Goal: Task Accomplishment & Management: Manage account settings

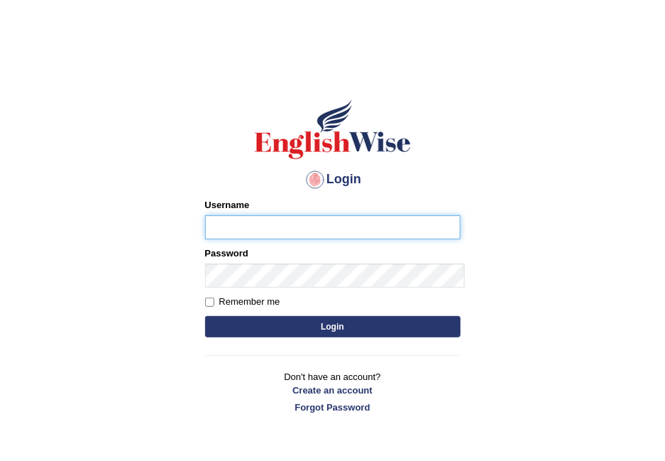
type input "sayaronel6"
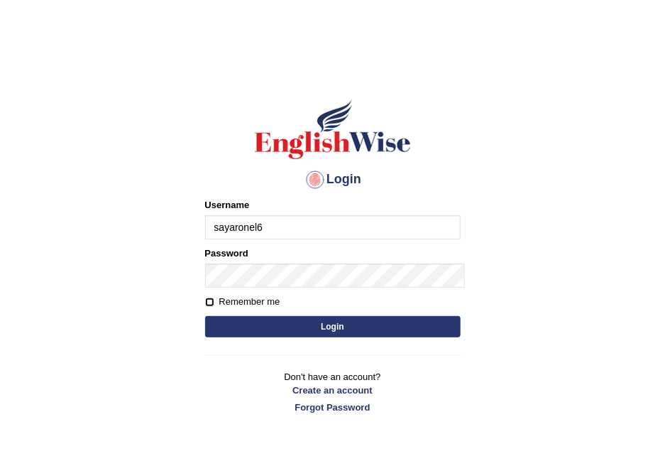
click at [205, 298] on input "Remember me" at bounding box center [209, 302] width 9 height 9
checkbox input "true"
click at [267, 316] on button "Login" at bounding box center [333, 326] width 256 height 21
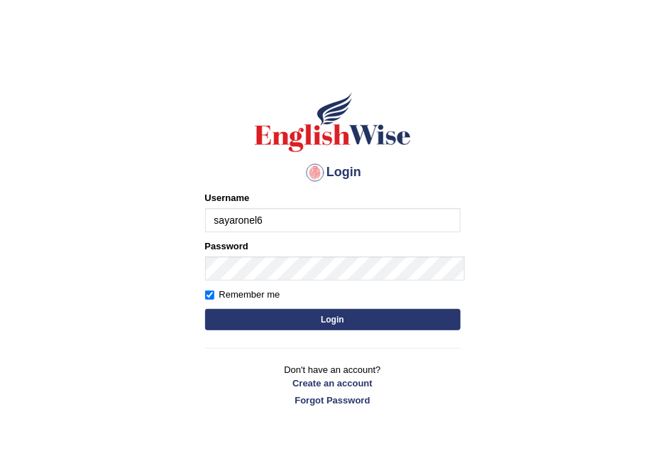
scroll to position [7, 0]
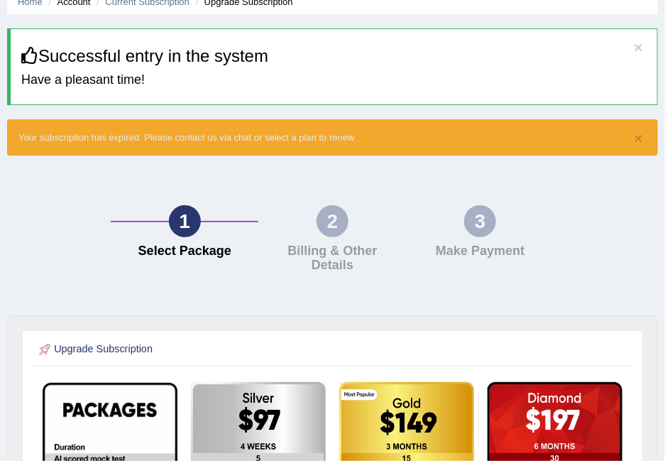
scroll to position [68, 0]
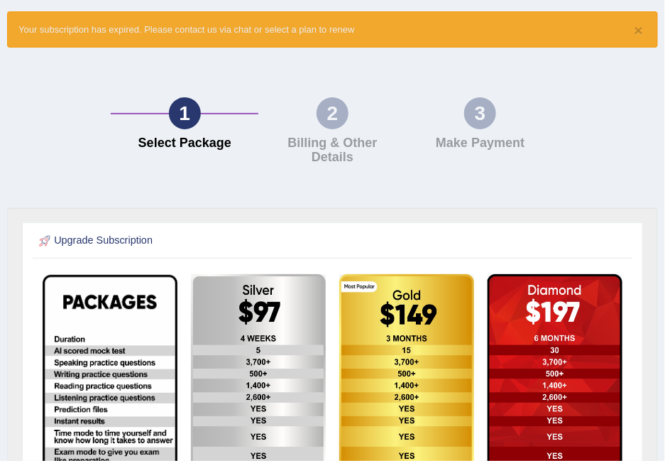
scroll to position [71, 0]
